Goal: Information Seeking & Learning: Learn about a topic

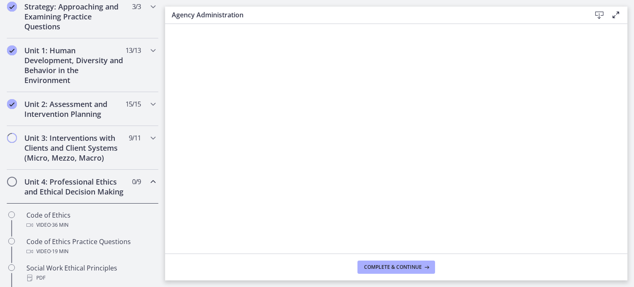
scroll to position [230, 0]
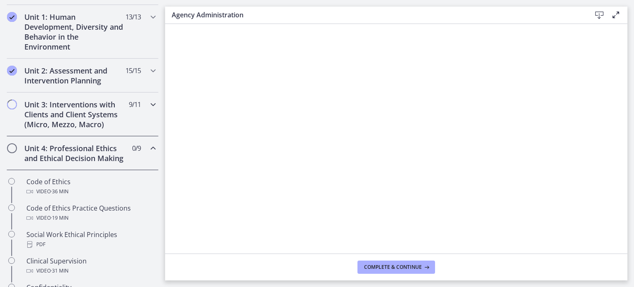
click at [148, 104] on icon "Chapters" at bounding box center [153, 104] width 10 height 10
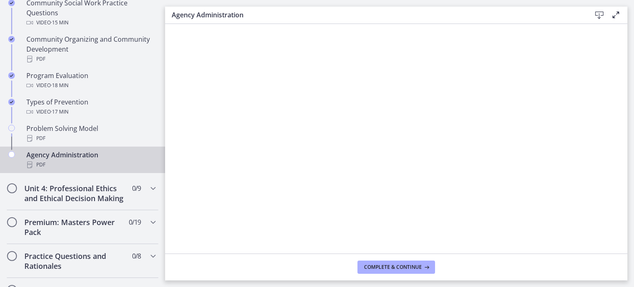
scroll to position [510, 0]
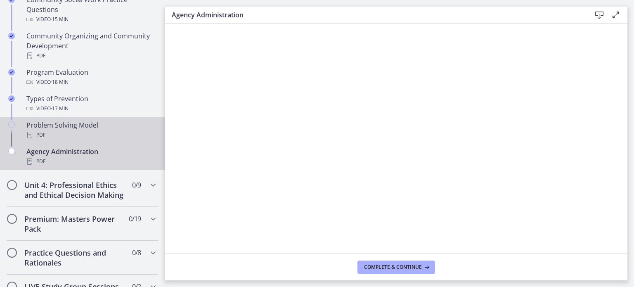
click at [101, 128] on div "Problem Solving Model PDF" at bounding box center [90, 130] width 129 height 20
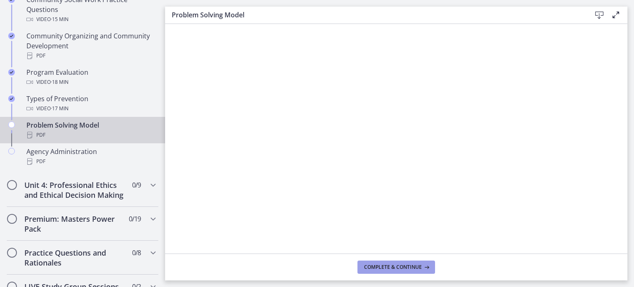
click at [399, 266] on span "Complete & continue" at bounding box center [393, 267] width 58 height 7
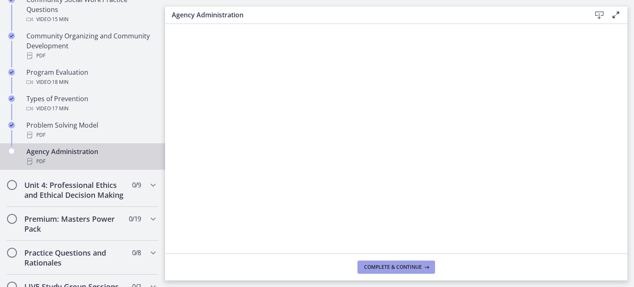
click at [417, 264] on span "Complete & continue" at bounding box center [393, 267] width 58 height 7
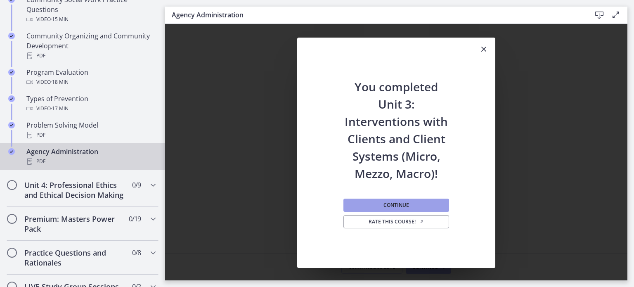
click at [386, 199] on button "Continue" at bounding box center [396, 204] width 106 height 13
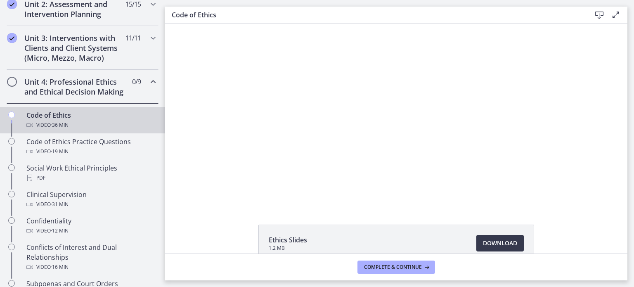
scroll to position [285, 0]
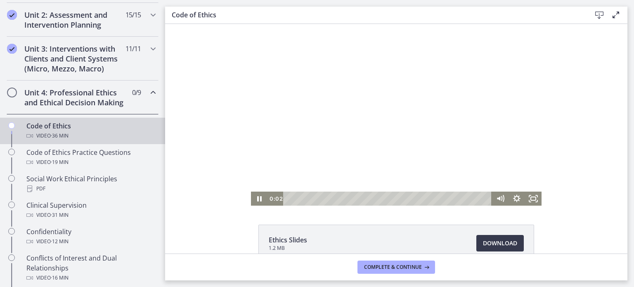
click at [394, 110] on div at bounding box center [396, 114] width 290 height 181
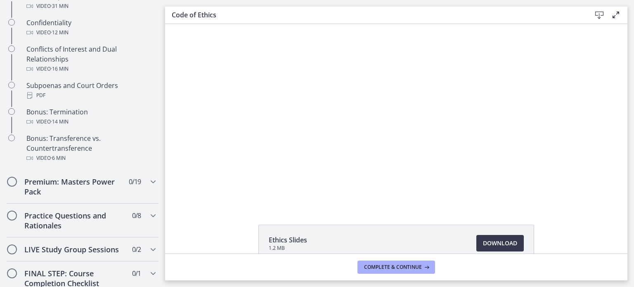
scroll to position [490, 0]
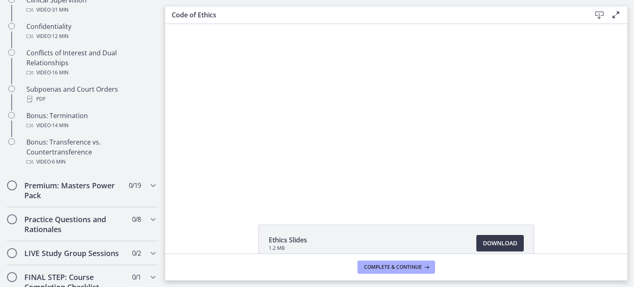
drag, startPoint x: 162, startPoint y: 250, endPoint x: 3, endPoint y: 171, distance: 177.5
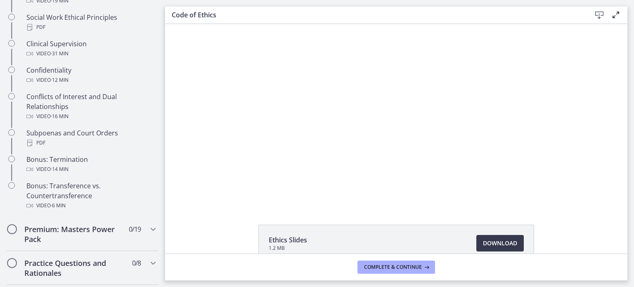
scroll to position [457, 0]
